Goal: Check status

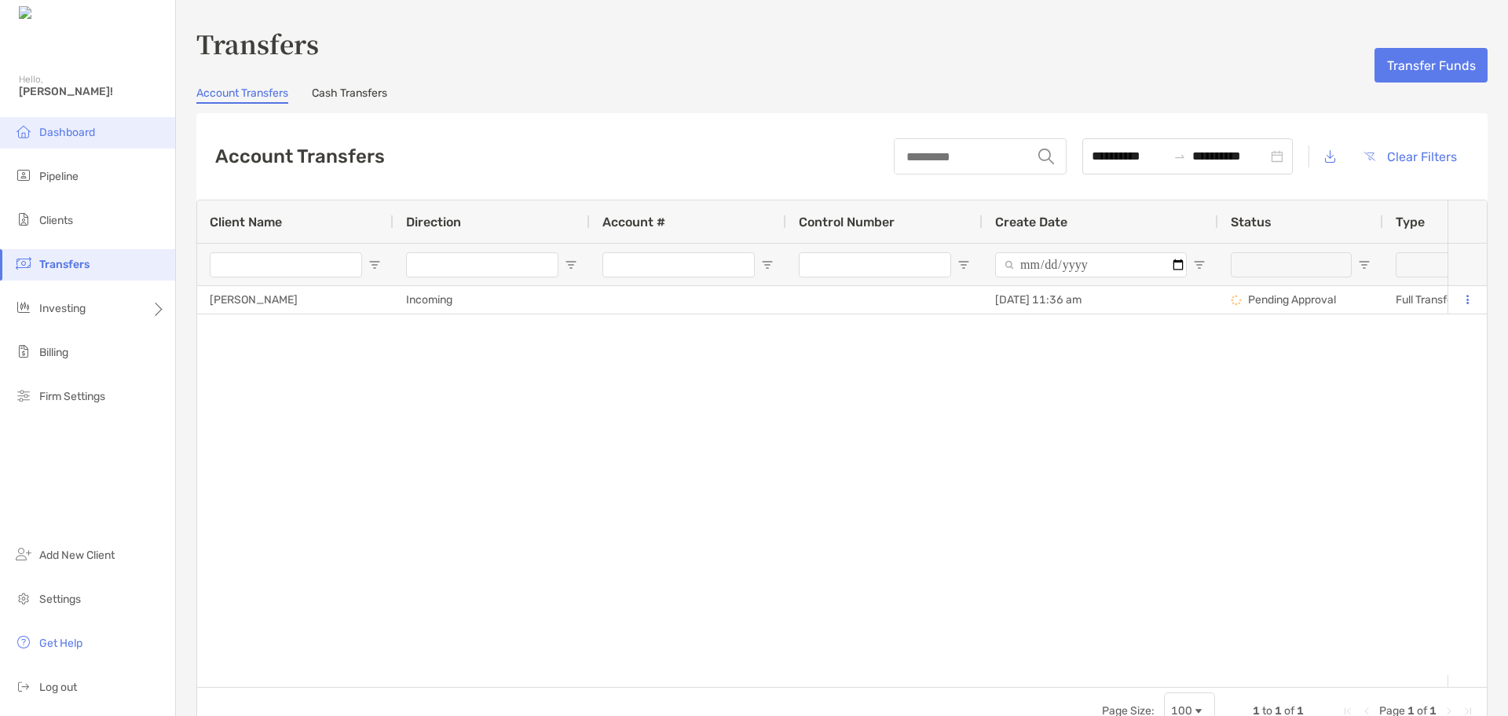
click at [84, 138] on span "Dashboard" at bounding box center [67, 132] width 56 height 13
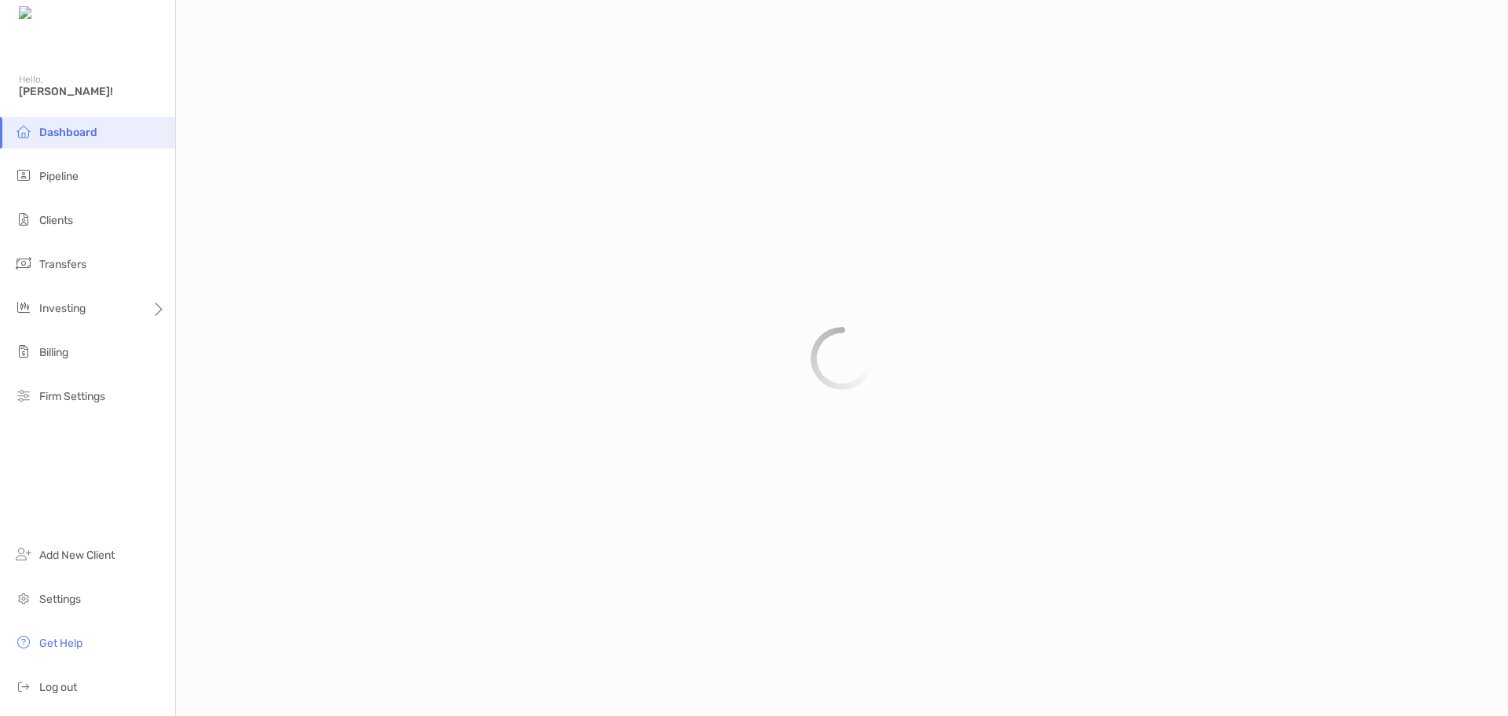
scroll to position [731, 0]
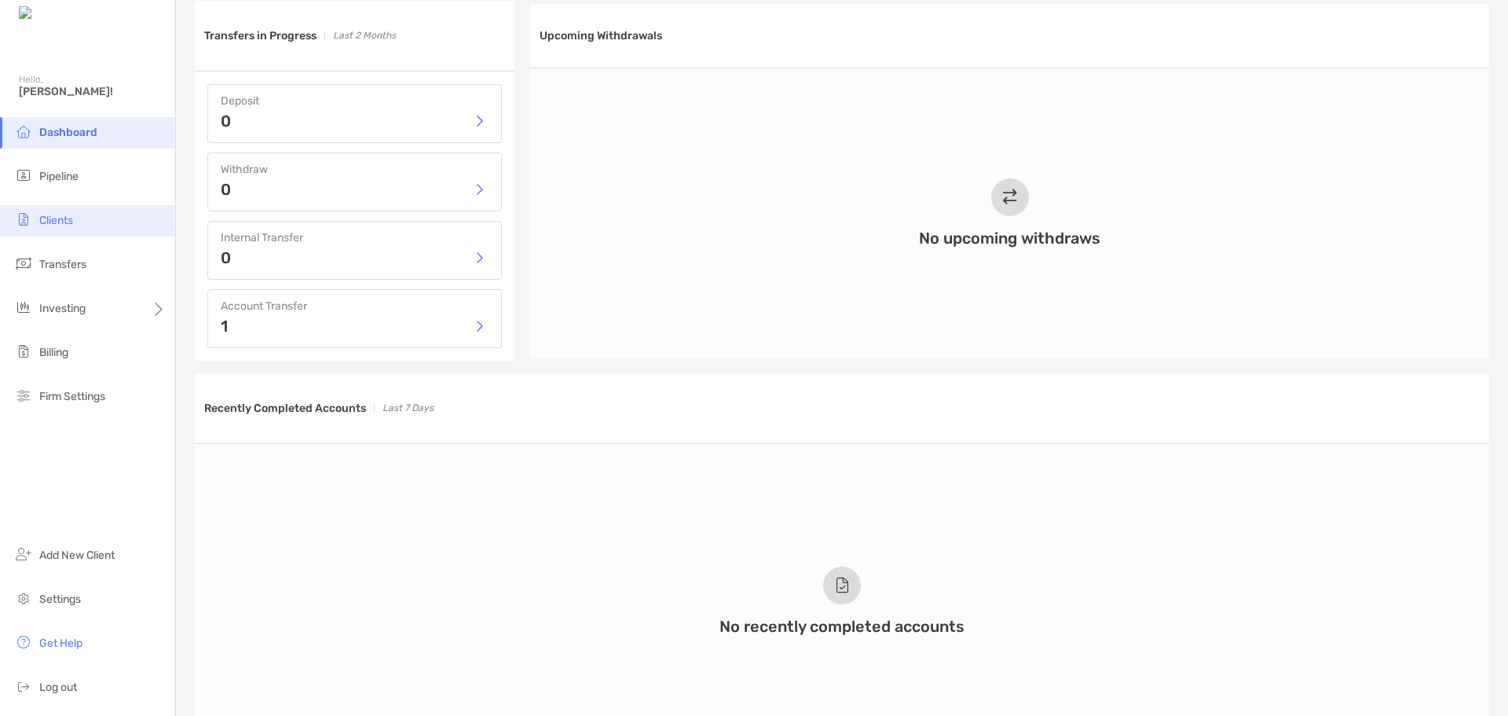
click at [71, 235] on li "Clients" at bounding box center [87, 220] width 175 height 31
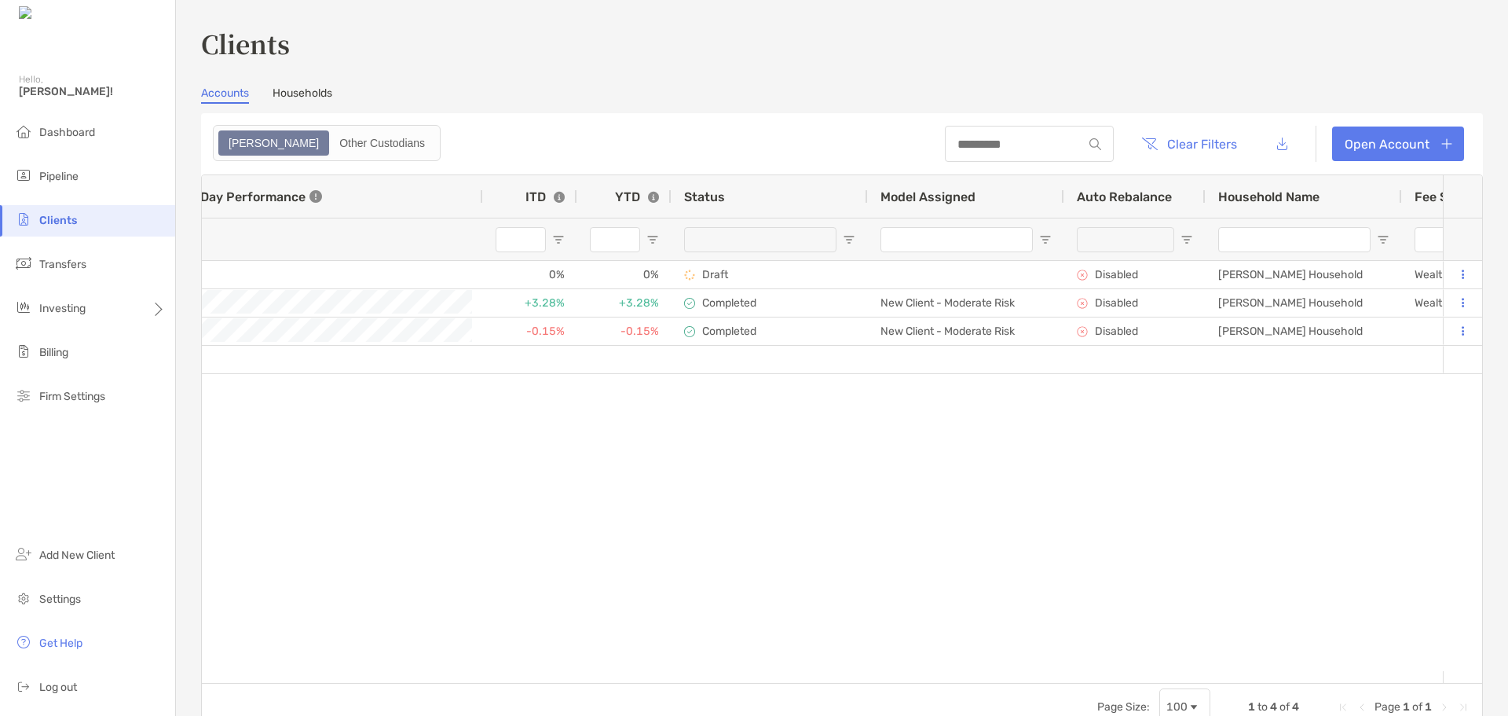
scroll to position [0, 888]
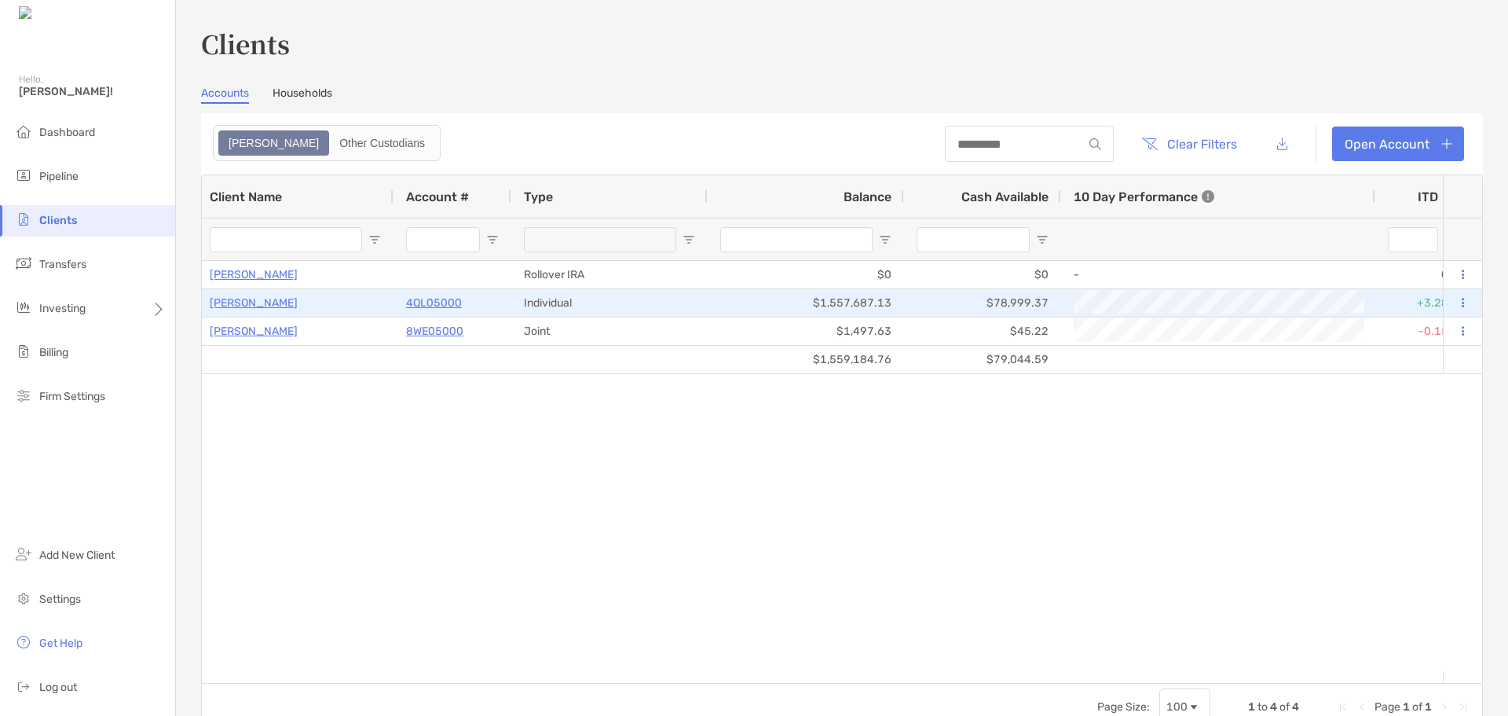
click at [426, 301] on p "4QL05000" at bounding box center [434, 303] width 56 height 20
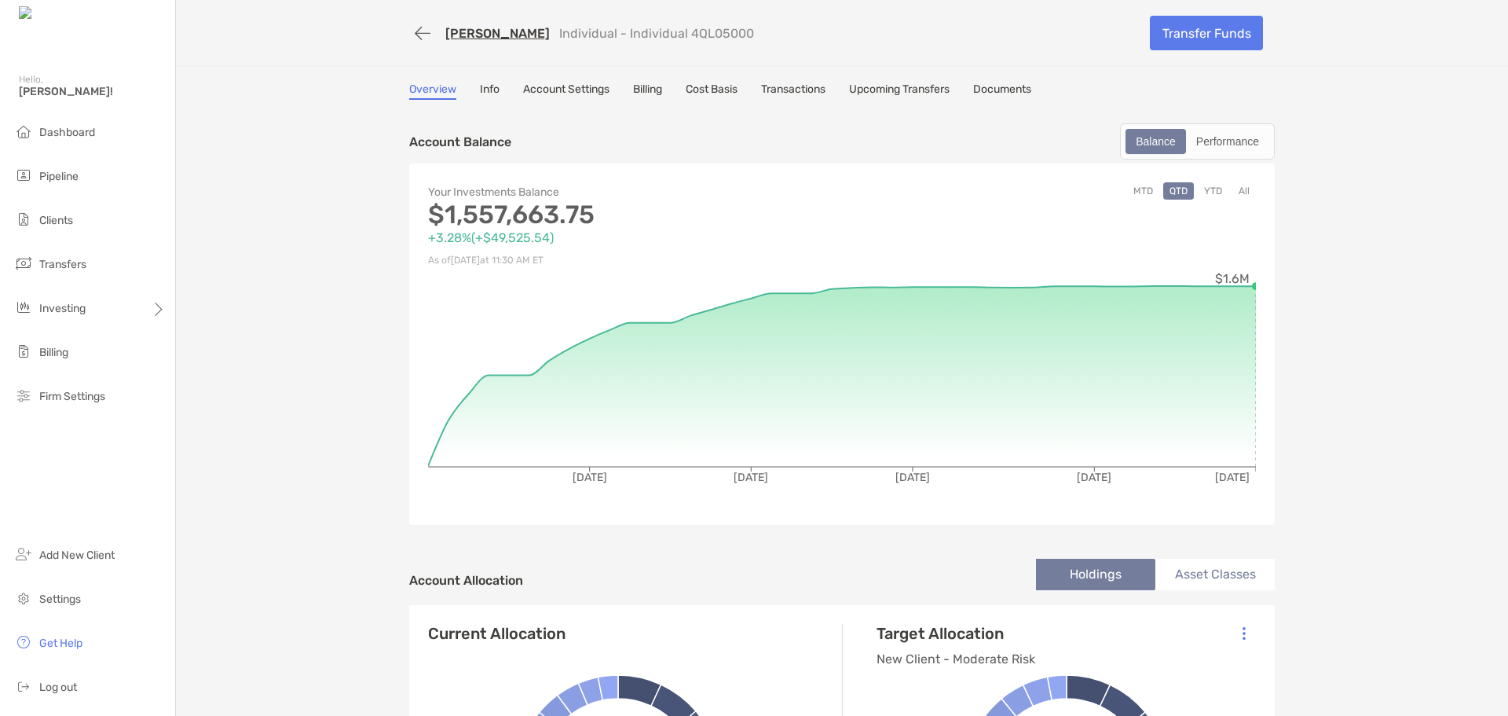
click at [1213, 192] on button "YTD" at bounding box center [1213, 190] width 31 height 17
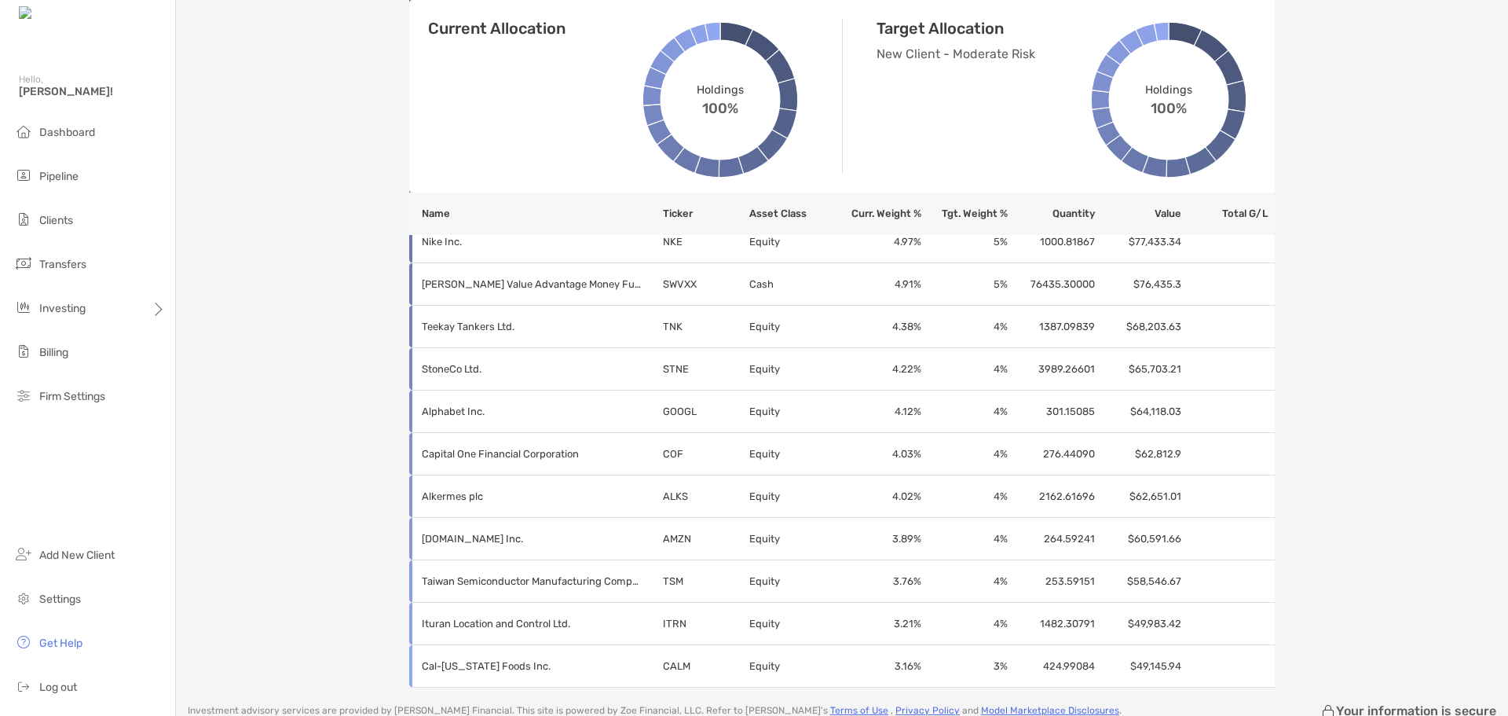
scroll to position [1051, 0]
